Goal: Communication & Community: Answer question/provide support

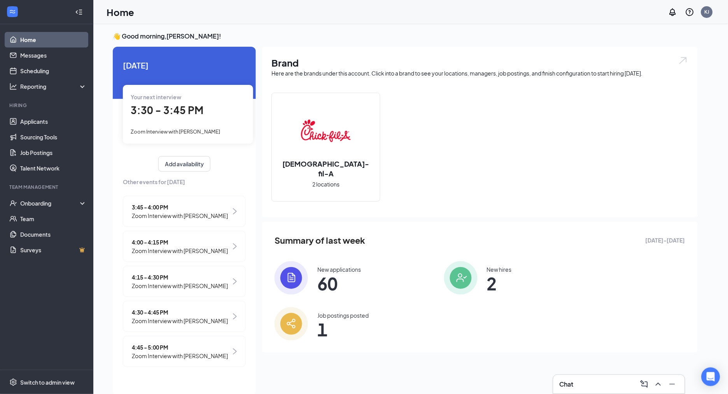
scroll to position [16, 0]
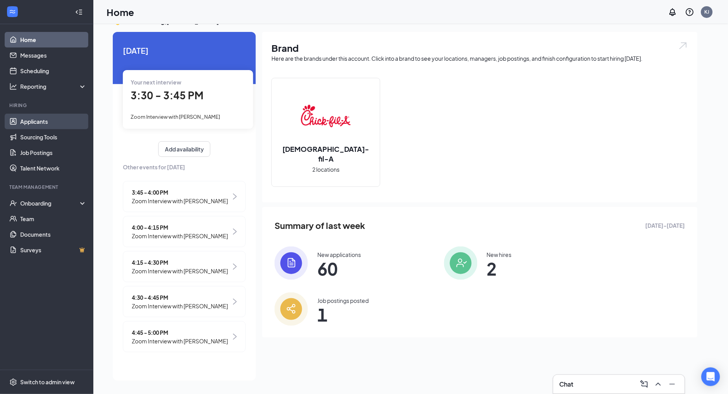
click at [33, 120] on link "Applicants" at bounding box center [53, 122] width 67 height 16
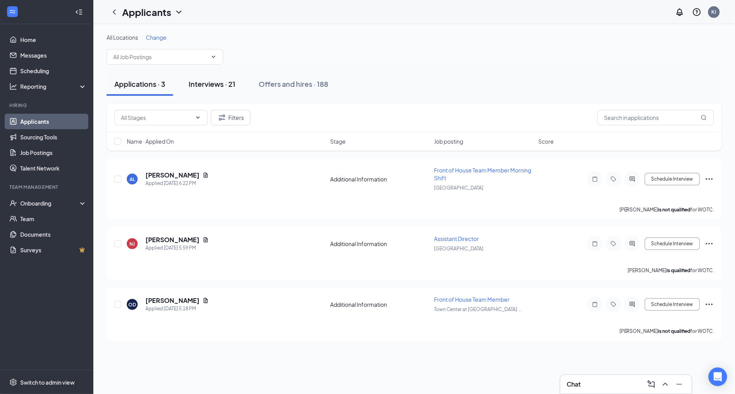
click at [212, 84] on div "Interviews · 21" at bounding box center [212, 84] width 47 height 10
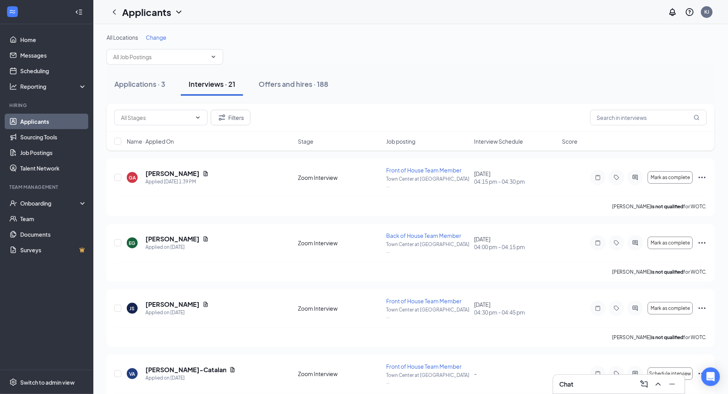
click at [494, 139] on span "Interview Schedule" at bounding box center [499, 141] width 49 height 8
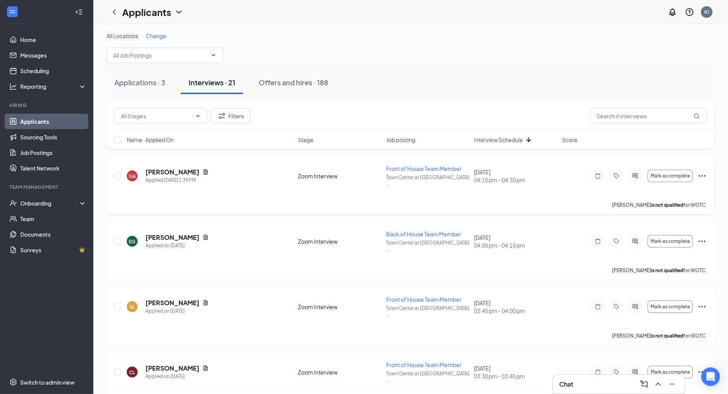
scroll to position [8, 0]
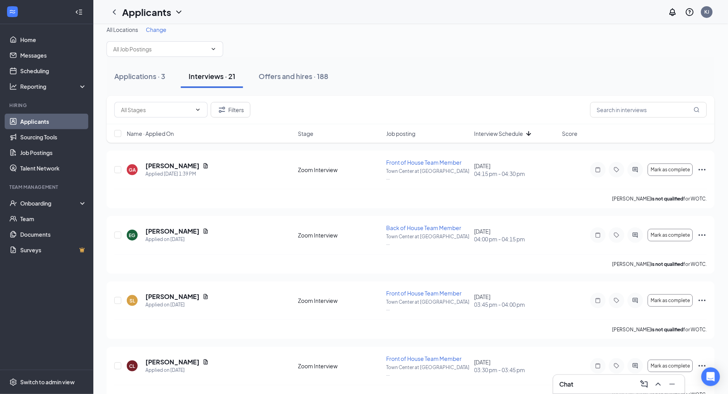
click at [497, 133] on span "Interview Schedule" at bounding box center [499, 134] width 49 height 8
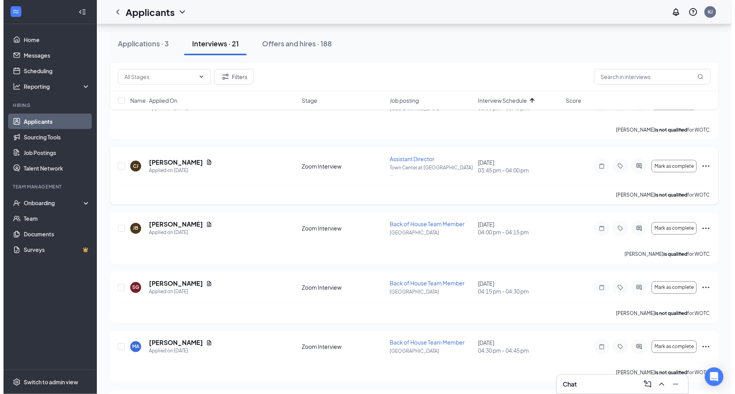
scroll to position [212, 0]
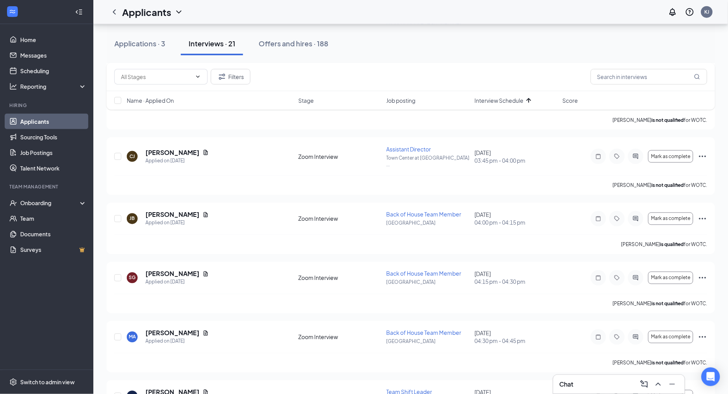
click at [179, 148] on h5 "[PERSON_NAME]" at bounding box center [172, 152] width 54 height 9
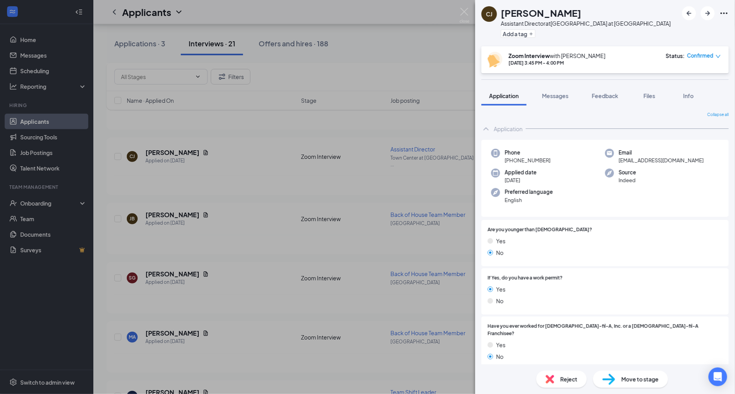
scroll to position [2, 0]
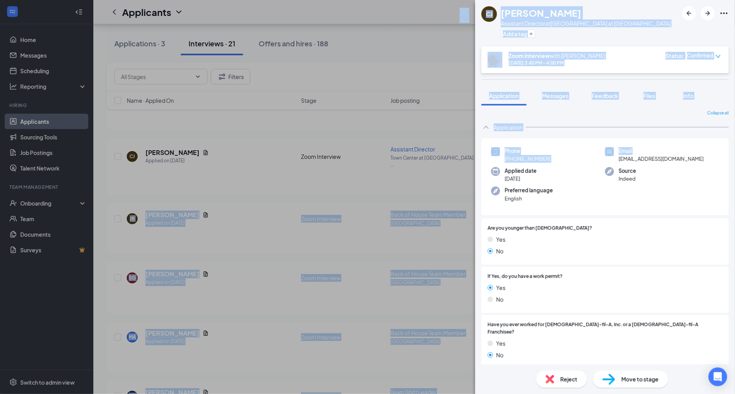
drag, startPoint x: 616, startPoint y: 157, endPoint x: 741, endPoint y: 158, distance: 124.9
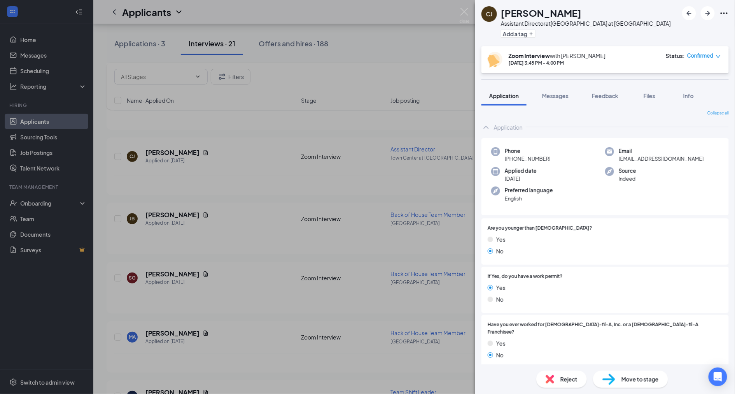
click at [672, 167] on div "Source Indeed" at bounding box center [662, 175] width 114 height 16
drag, startPoint x: 615, startPoint y: 160, endPoint x: 672, endPoint y: 159, distance: 56.8
click at [672, 159] on div "Email [EMAIL_ADDRESS][DOMAIN_NAME]" at bounding box center [662, 155] width 114 height 16
copy span "[EMAIL_ADDRESS][DOMAIN_NAME]"
click at [554, 97] on span "Messages" at bounding box center [555, 95] width 26 height 7
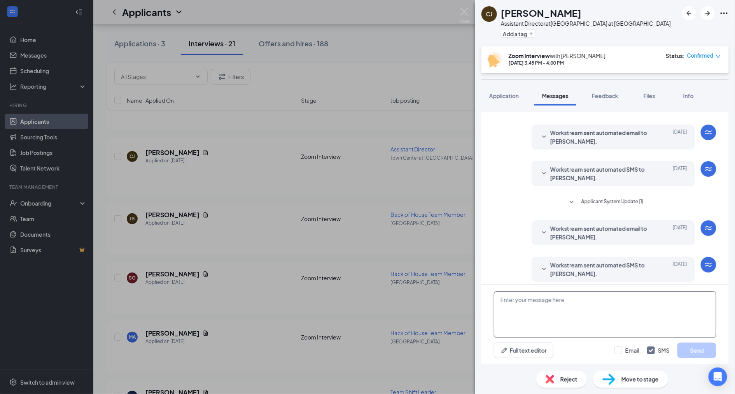
scroll to position [99, 0]
click at [523, 296] on textarea at bounding box center [605, 314] width 223 height 47
paste textarea "[PERSON_NAME] is inviting you to a scheduled Zoom meeting. Topic: [PERSON_NAME]…"
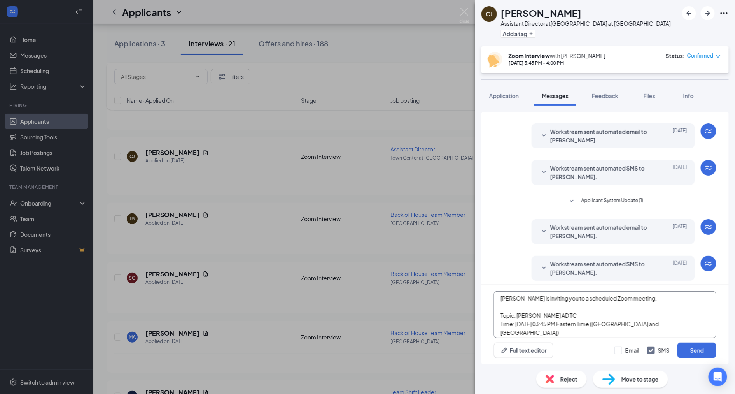
scroll to position [4, 0]
type textarea "[PERSON_NAME] is inviting you to a scheduled Zoom meeting. Topic: [PERSON_NAME]…"
click at [691, 346] on button "Send" at bounding box center [697, 350] width 39 height 16
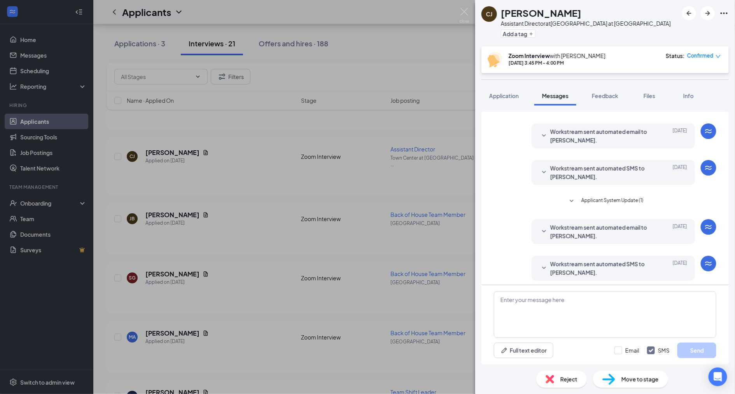
scroll to position [230, 0]
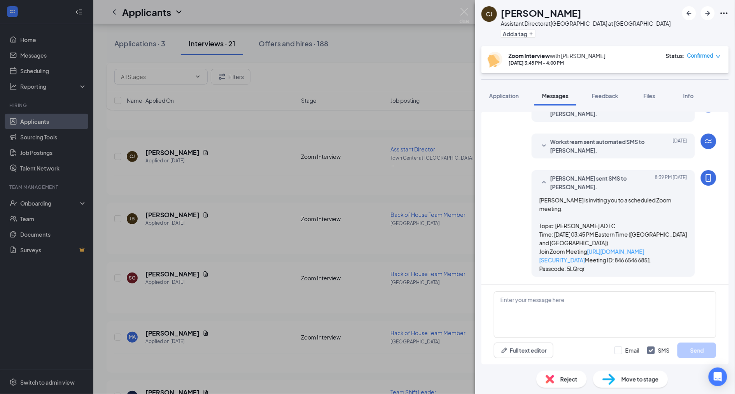
click at [166, 200] on div "[PERSON_NAME] Assistant Director at [GEOGRAPHIC_DATA] at [GEOGRAPHIC_DATA] Add …" at bounding box center [367, 197] width 735 height 394
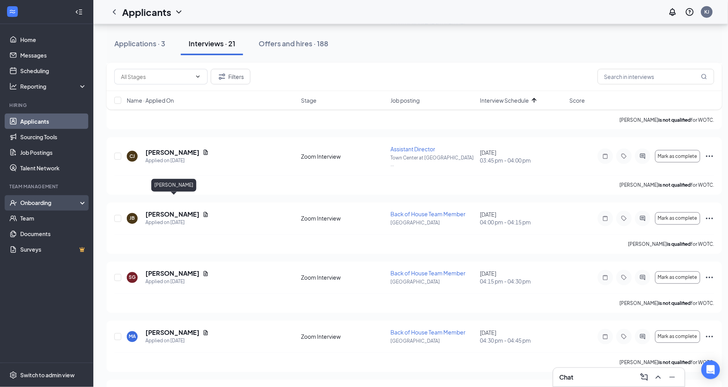
click at [165, 210] on h5 "[PERSON_NAME]" at bounding box center [172, 214] width 54 height 9
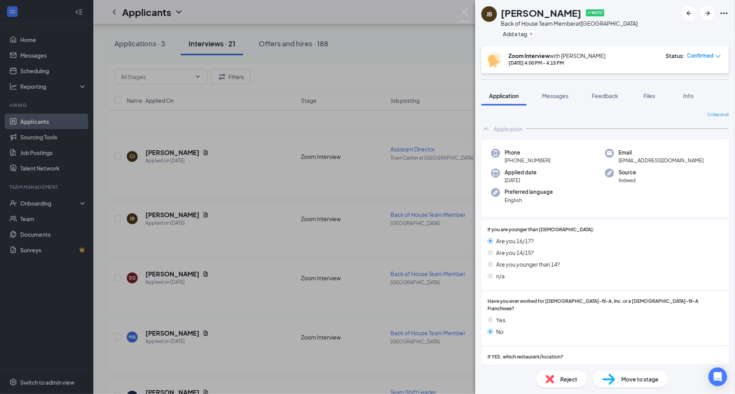
drag, startPoint x: 672, startPoint y: 160, endPoint x: 582, endPoint y: 162, distance: 89.5
click at [582, 162] on div "Phone [PHONE_NUMBER] Email [EMAIL_ADDRESS][DOMAIN_NAME] Applied date [DATE] Sou…" at bounding box center [605, 178] width 247 height 77
drag, startPoint x: 582, startPoint y: 162, endPoint x: 607, endPoint y: 163, distance: 24.9
click at [607, 163] on div "Phone [PHONE_NUMBER] Email [EMAIL_ADDRESS][DOMAIN_NAME] Applied date [DATE] Sou…" at bounding box center [605, 178] width 247 height 77
click at [615, 163] on div "Email [EMAIL_ADDRESS][DOMAIN_NAME]" at bounding box center [662, 157] width 114 height 16
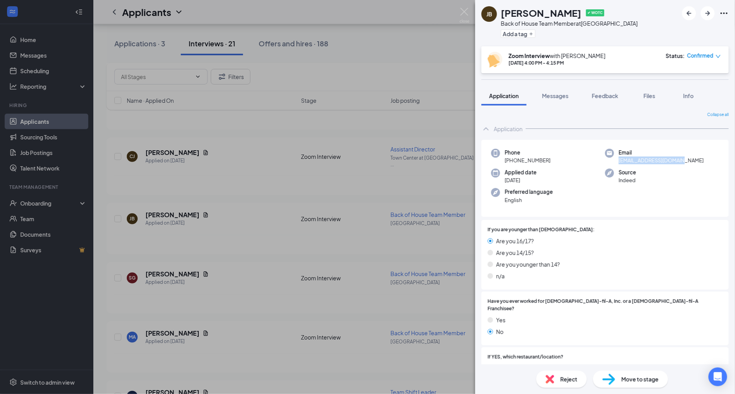
drag, startPoint x: 613, startPoint y: 161, endPoint x: 666, endPoint y: 160, distance: 52.5
click at [672, 160] on div "Email [EMAIL_ADDRESS][DOMAIN_NAME]" at bounding box center [662, 157] width 114 height 16
copy span "[EMAIL_ADDRESS][DOMAIN_NAME]"
click at [550, 98] on span "Messages" at bounding box center [555, 95] width 26 height 7
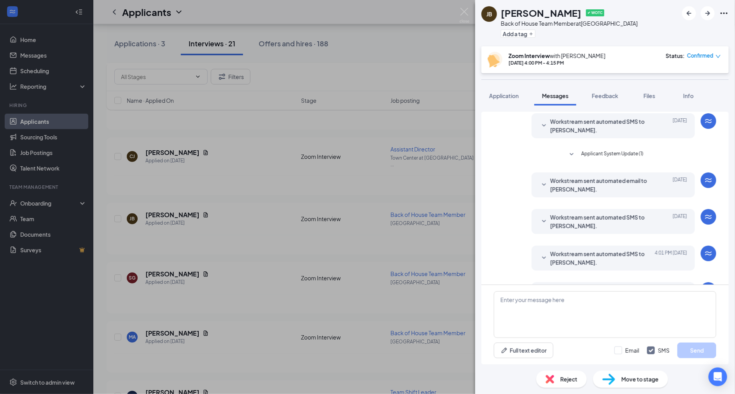
scroll to position [148, 0]
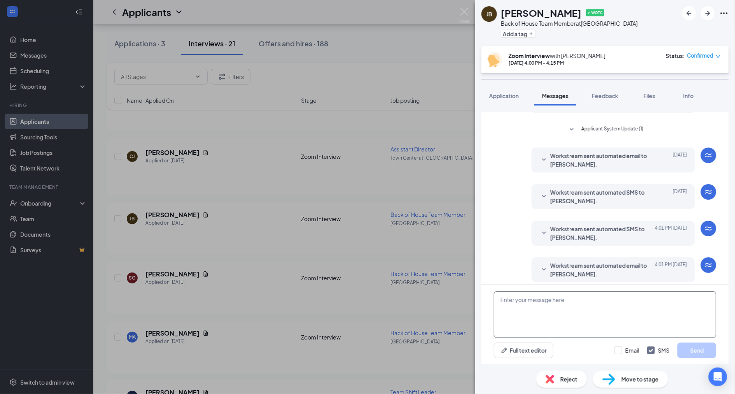
click at [513, 303] on textarea at bounding box center [605, 314] width 223 height 47
paste textarea "[PERSON_NAME] is inviting you to a scheduled Zoom meeting. Topic: [PERSON_NAME]…"
type textarea "[PERSON_NAME] is inviting you to a scheduled Zoom meeting. Topic: [PERSON_NAME]…"
click at [697, 351] on button "Send" at bounding box center [697, 350] width 39 height 16
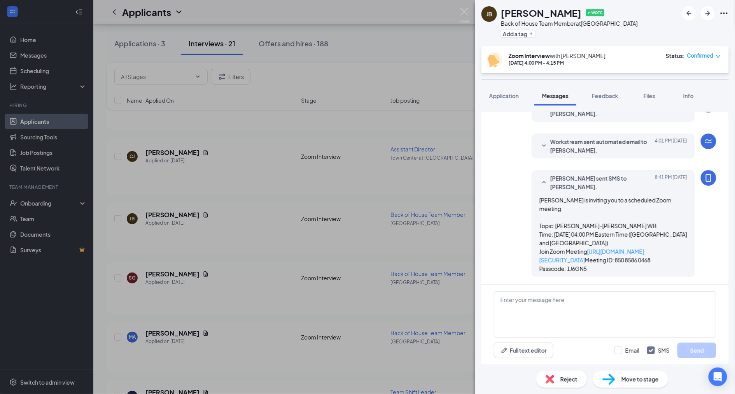
scroll to position [279, 0]
click at [168, 260] on div "[PERSON_NAME] ✔ WOTC Back of House Team Member at [GEOGRAPHIC_DATA] a tag Zoom …" at bounding box center [367, 197] width 735 height 394
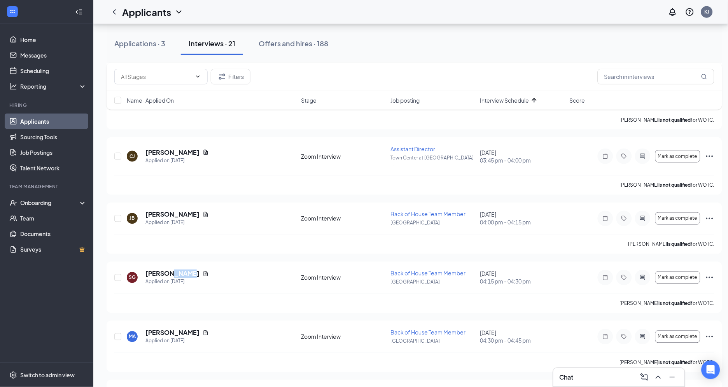
click at [168, 270] on h5 "[PERSON_NAME]" at bounding box center [172, 274] width 54 height 9
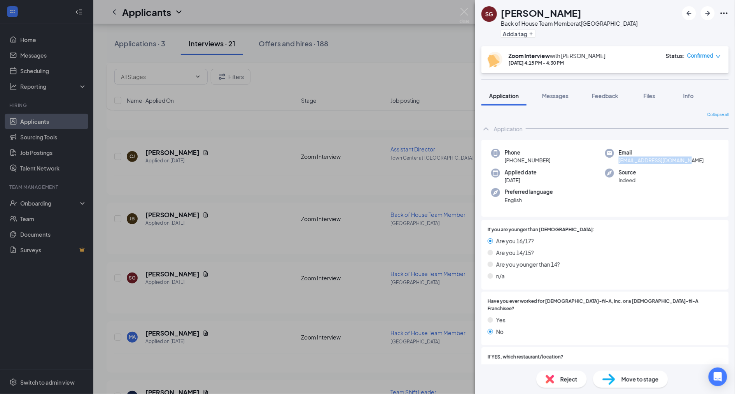
drag, startPoint x: 616, startPoint y: 161, endPoint x: 694, endPoint y: 160, distance: 77.8
click at [694, 160] on div "Email [EMAIL_ADDRESS][DOMAIN_NAME]" at bounding box center [662, 157] width 114 height 16
copy span "[EMAIL_ADDRESS][DOMAIN_NAME]"
click at [554, 96] on span "Messages" at bounding box center [555, 95] width 26 height 7
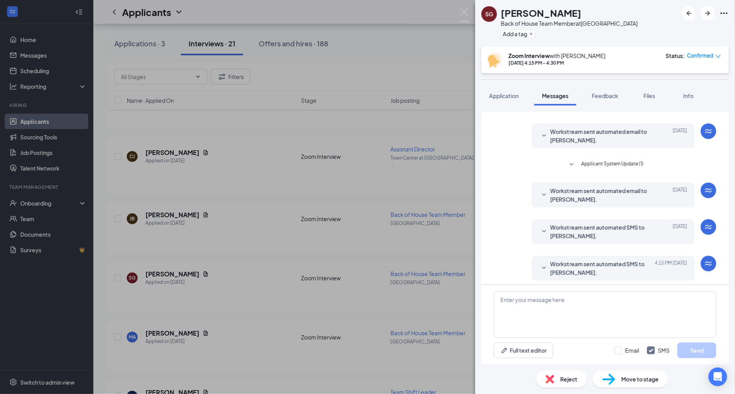
scroll to position [148, 0]
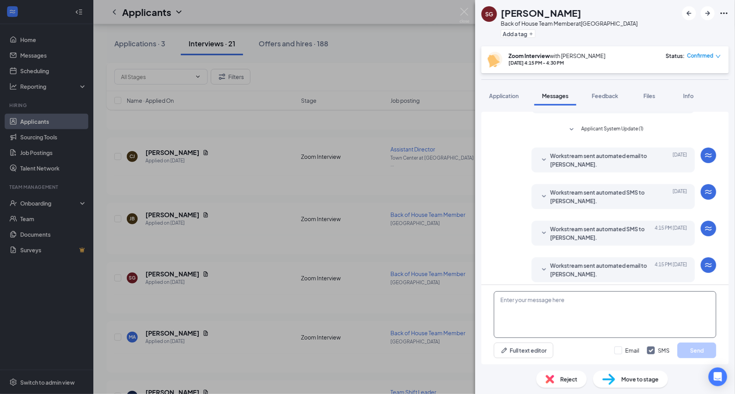
click at [522, 307] on textarea at bounding box center [605, 314] width 223 height 47
paste textarea "[PERSON_NAME] is inviting you to a scheduled Zoom meeting. Topic: [PERSON_NAME]…"
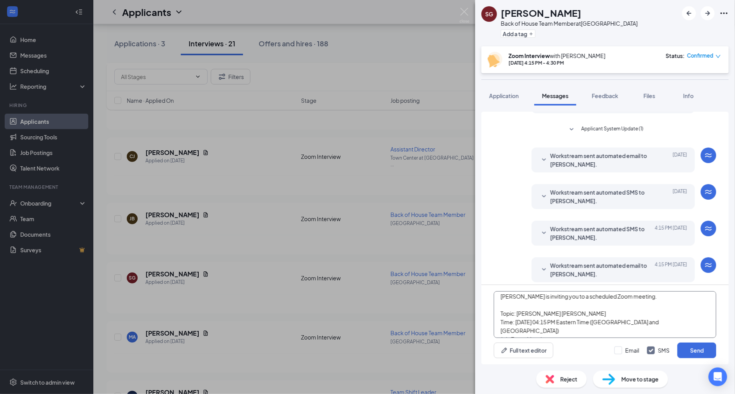
scroll to position [18, 0]
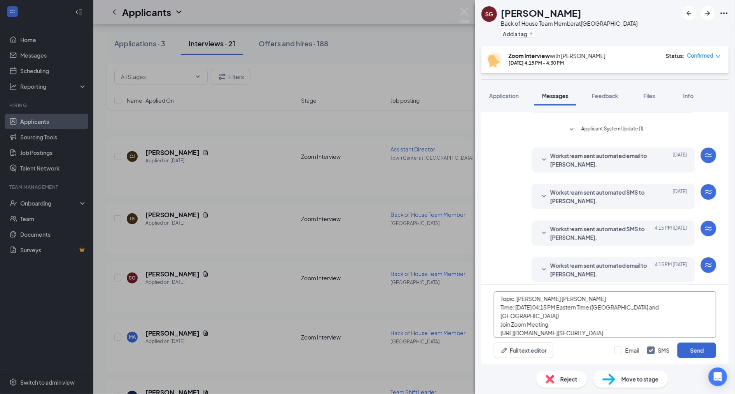
type textarea "[PERSON_NAME] is inviting you to a scheduled Zoom meeting. Topic: [PERSON_NAME]…"
click at [693, 345] on button "Send" at bounding box center [697, 350] width 39 height 16
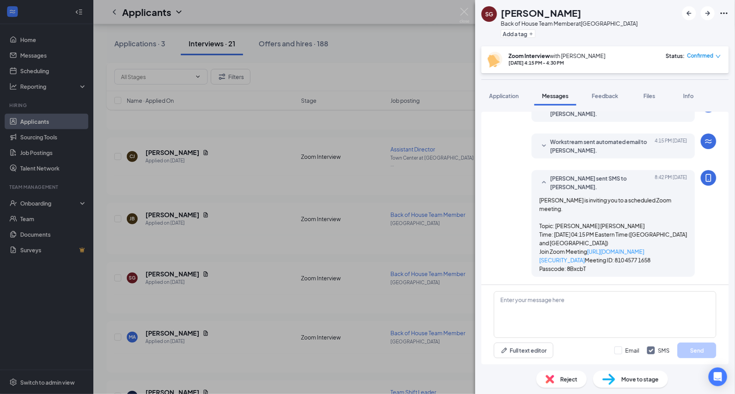
scroll to position [279, 0]
click at [156, 316] on div "SG [PERSON_NAME] Back of House Team Member at [GEOGRAPHIC_DATA] a tag Zoom Inte…" at bounding box center [367, 197] width 735 height 394
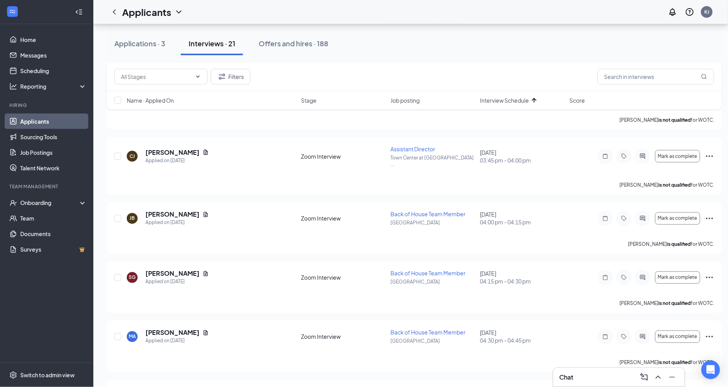
click at [156, 329] on h5 "[PERSON_NAME]" at bounding box center [172, 333] width 54 height 9
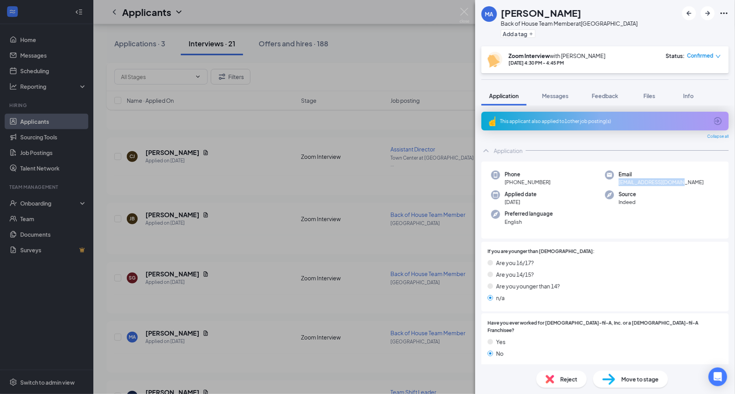
drag, startPoint x: 615, startPoint y: 183, endPoint x: 688, endPoint y: 184, distance: 72.4
click at [688, 184] on div "Email [EMAIL_ADDRESS][DOMAIN_NAME]" at bounding box center [662, 178] width 114 height 16
copy span "[EMAIL_ADDRESS][DOMAIN_NAME]"
click at [553, 95] on span "Messages" at bounding box center [555, 95] width 26 height 7
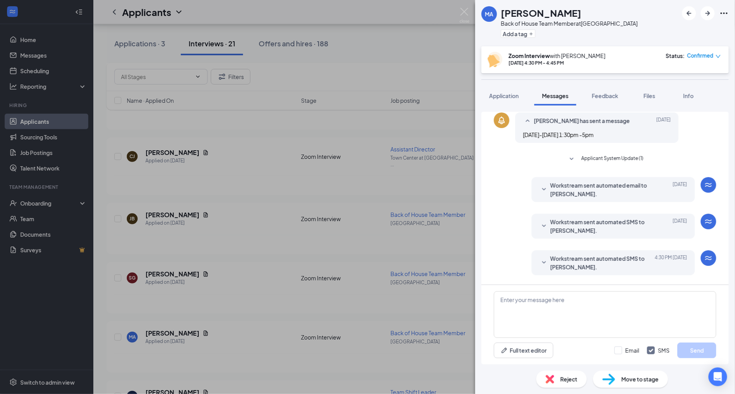
scroll to position [154, 0]
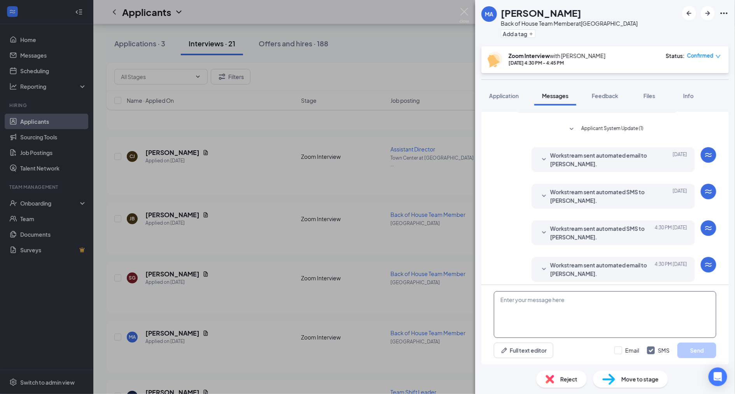
click at [510, 304] on textarea at bounding box center [605, 314] width 223 height 47
paste textarea "[PERSON_NAME] is inviting you to a scheduled Zoom meeting. Topic: [PERSON_NAME]…"
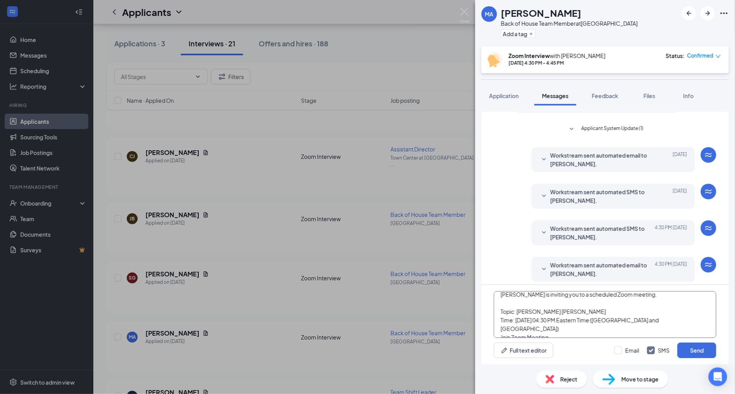
scroll to position [12, 0]
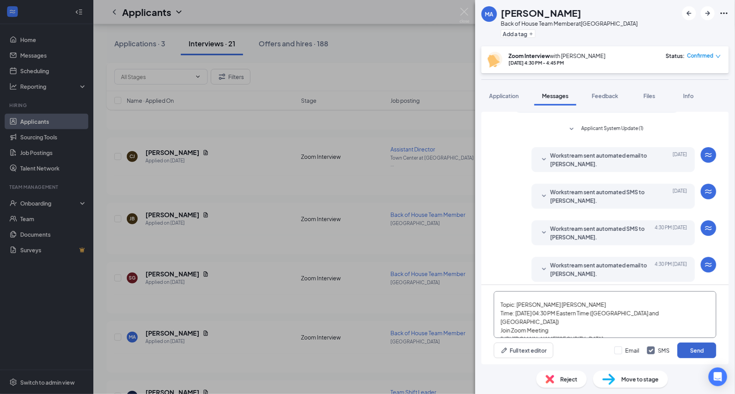
type textarea "[PERSON_NAME] is inviting you to a scheduled Zoom meeting. Topic: [PERSON_NAME]…"
click at [698, 352] on button "Send" at bounding box center [697, 350] width 39 height 16
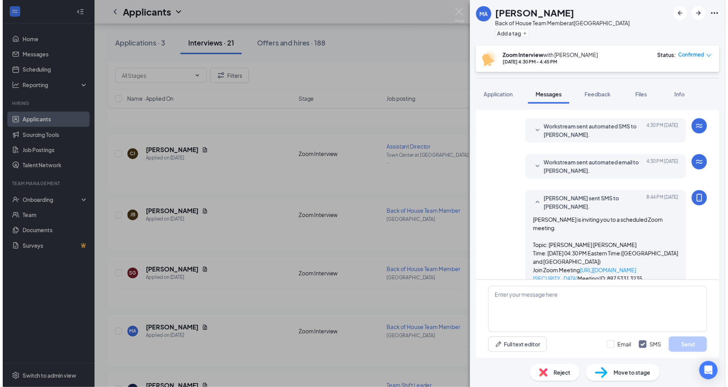
scroll to position [285, 0]
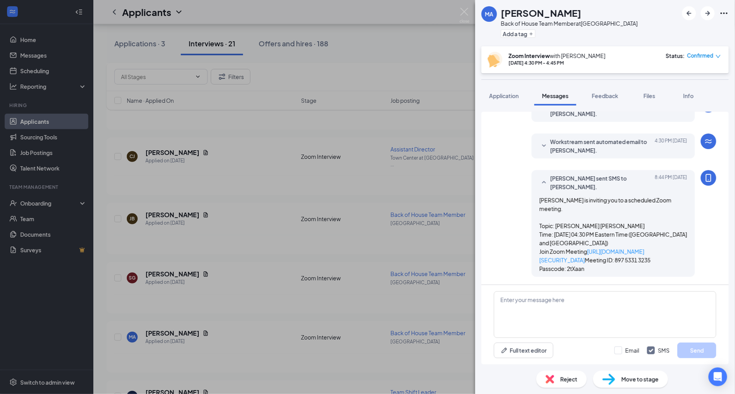
click at [466, 11] on img at bounding box center [465, 15] width 10 height 15
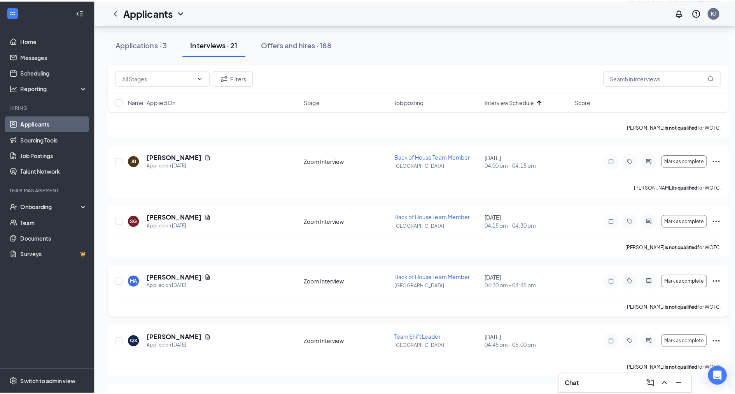
scroll to position [274, 0]
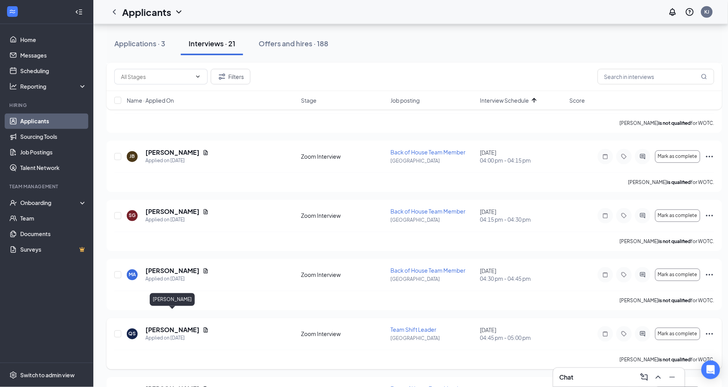
click at [167, 326] on h5 "[PERSON_NAME]" at bounding box center [172, 330] width 54 height 9
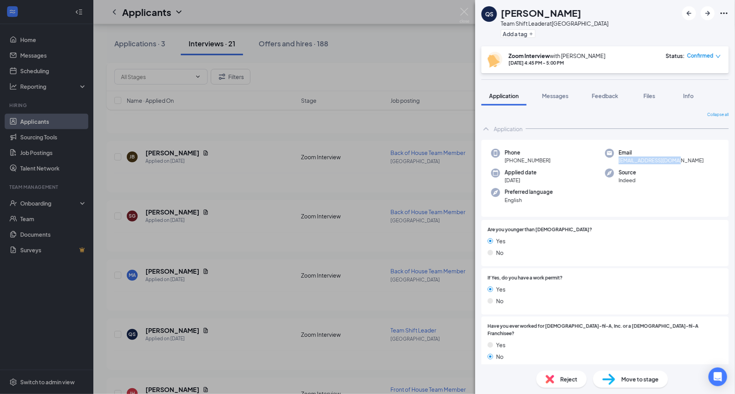
drag, startPoint x: 617, startPoint y: 162, endPoint x: 682, endPoint y: 162, distance: 65.0
click at [682, 162] on div "Email [EMAIL_ADDRESS][DOMAIN_NAME]" at bounding box center [662, 157] width 114 height 16
click at [551, 94] on span "Messages" at bounding box center [555, 95] width 26 height 7
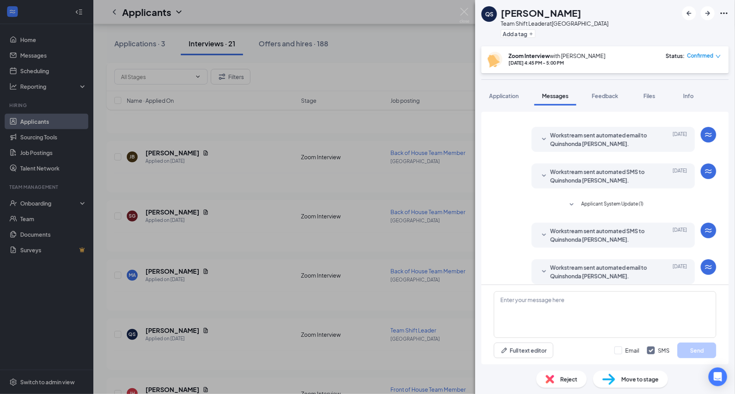
scroll to position [99, 0]
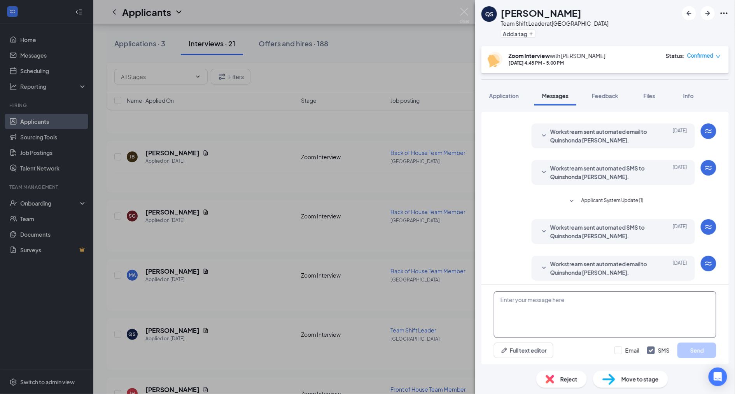
click at [515, 300] on textarea at bounding box center [605, 314] width 223 height 47
paste textarea "[PERSON_NAME] is inviting you to a scheduled Zoom meeting. Topic: Quinshonda [P…"
type textarea "[PERSON_NAME] is inviting you to a scheduled Zoom meeting. Topic: Quinshonda [P…"
click at [699, 350] on button "Send" at bounding box center [697, 350] width 39 height 16
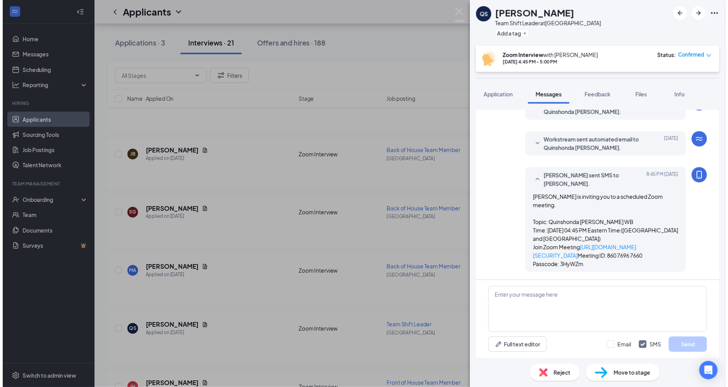
scroll to position [230, 0]
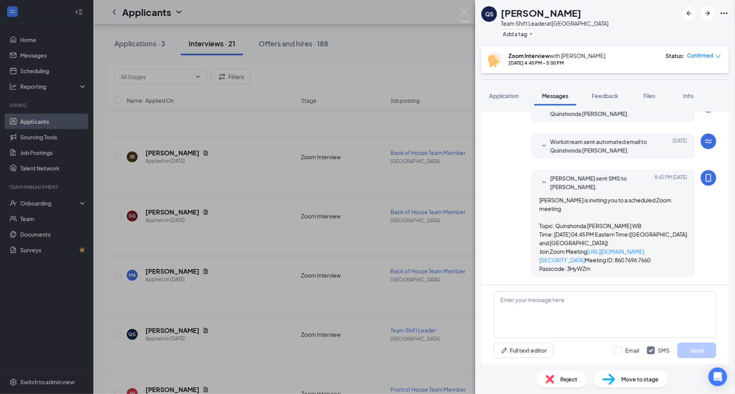
click at [273, 295] on div "QS Quinshonda [PERSON_NAME] Team Shift Leader at [GEOGRAPHIC_DATA] a tag Zoom I…" at bounding box center [367, 197] width 735 height 394
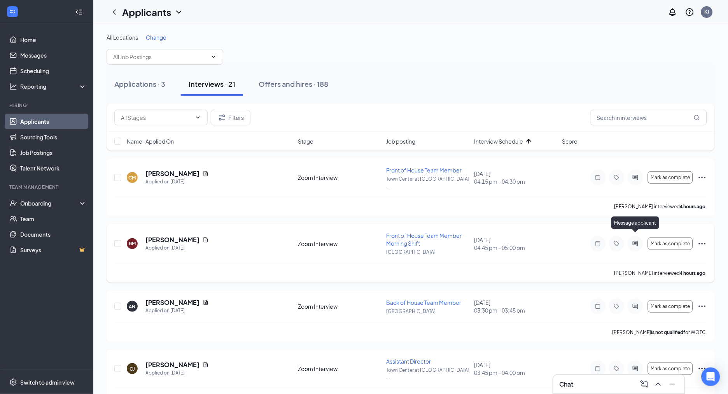
click at [638, 240] on icon "ActiveChat" at bounding box center [635, 243] width 9 height 6
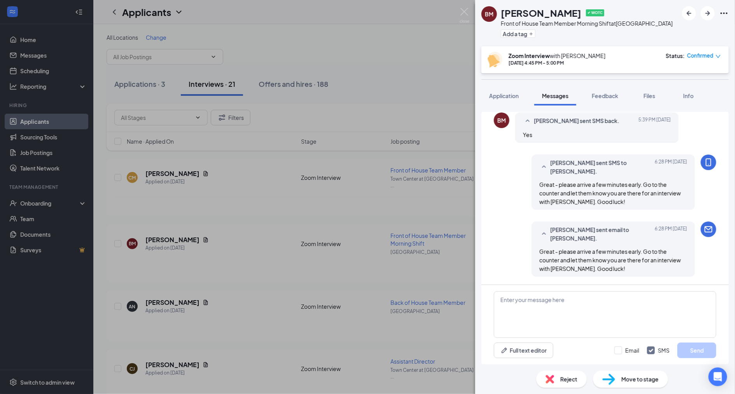
scroll to position [321, 0]
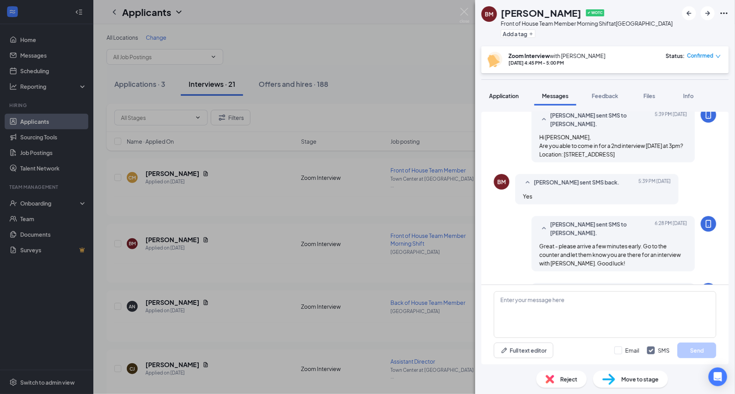
click at [501, 96] on span "Application" at bounding box center [504, 95] width 30 height 7
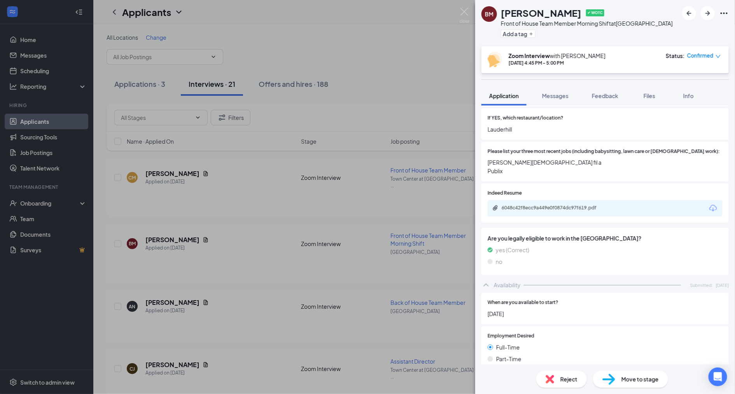
scroll to position [248, 0]
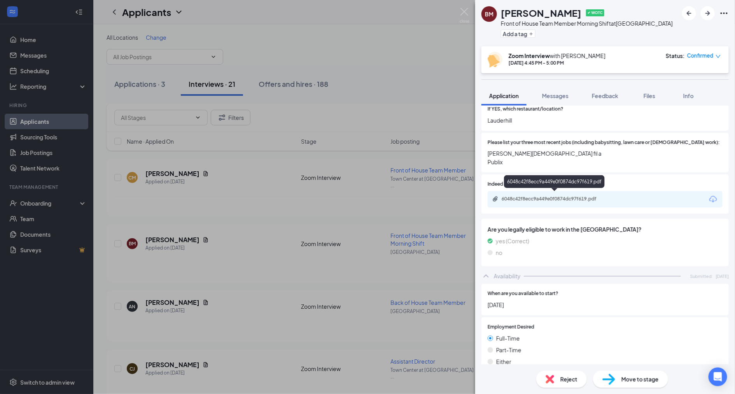
click at [519, 196] on div "6048c42f8ecc9a449e0f0874dc97f619.pdf" at bounding box center [556, 199] width 109 height 6
